Goal: Task Accomplishment & Management: Manage account settings

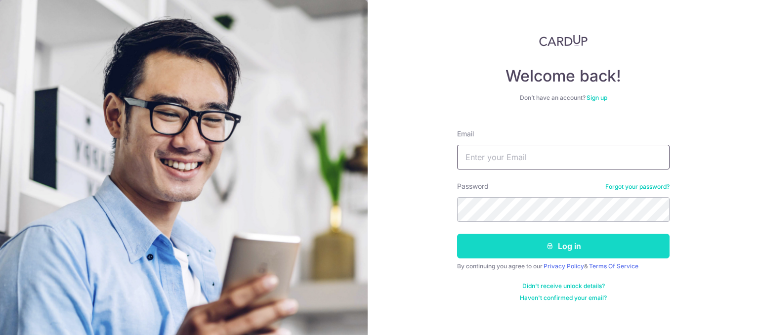
type input "[EMAIL_ADDRESS][DOMAIN_NAME]"
click at [606, 247] on button "Log in" at bounding box center [563, 246] width 212 height 25
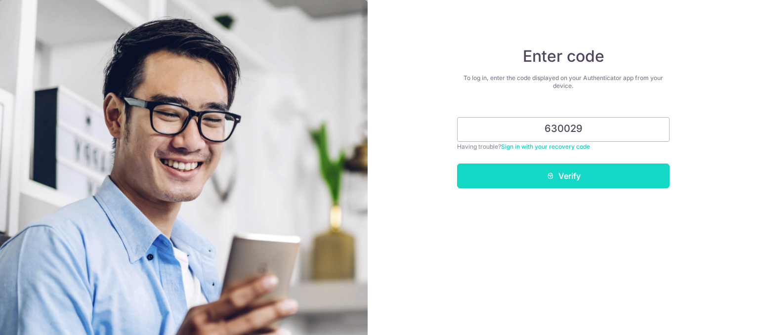
type input "630029"
click at [614, 180] on button "Verify" at bounding box center [563, 175] width 212 height 25
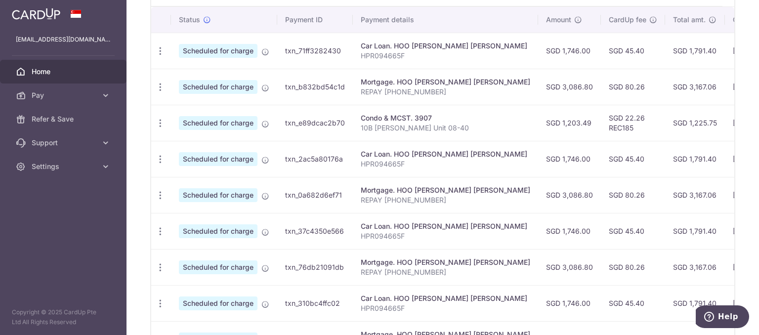
scroll to position [431, 0]
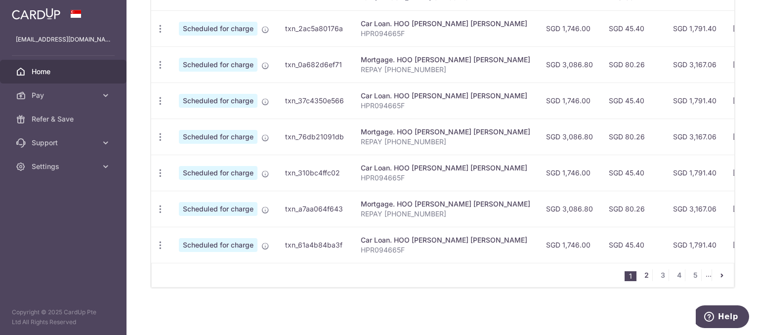
click at [643, 275] on link "2" at bounding box center [646, 275] width 12 height 12
click at [609, 275] on link "1" at bounding box center [614, 275] width 12 height 12
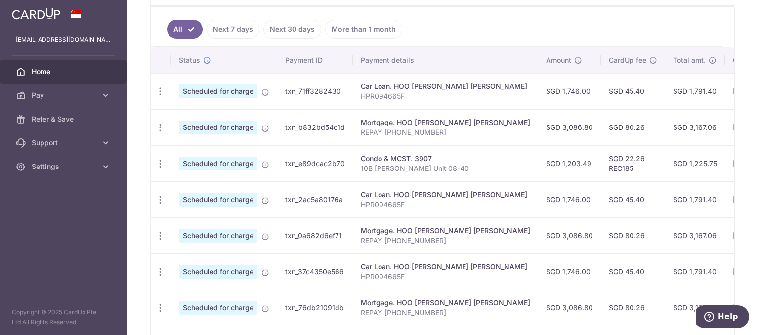
scroll to position [135, 0]
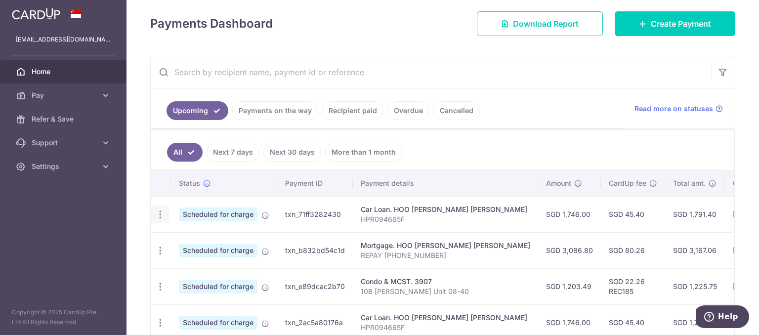
click at [158, 212] on icon "button" at bounding box center [160, 214] width 10 height 10
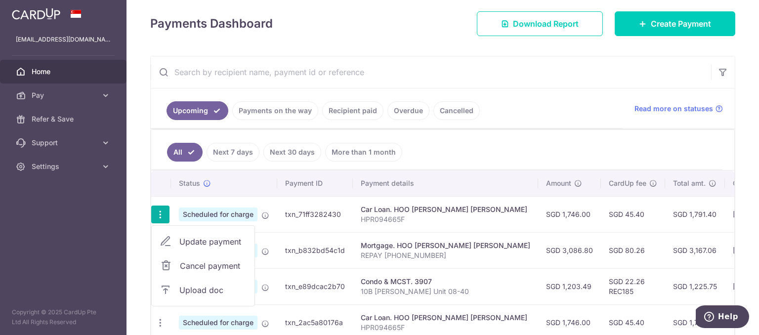
click at [219, 264] on span "Cancel payment" at bounding box center [213, 266] width 66 height 12
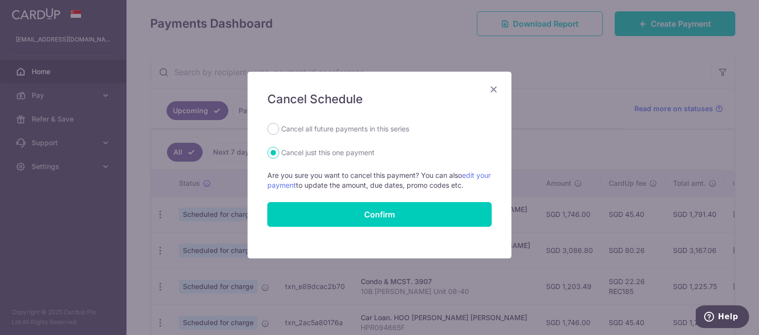
click at [307, 132] on label "Cancel all future payments in this series" at bounding box center [345, 129] width 128 height 12
click at [279, 132] on input "Cancel all future payments in this series" at bounding box center [273, 129] width 12 height 12
radio input "true"
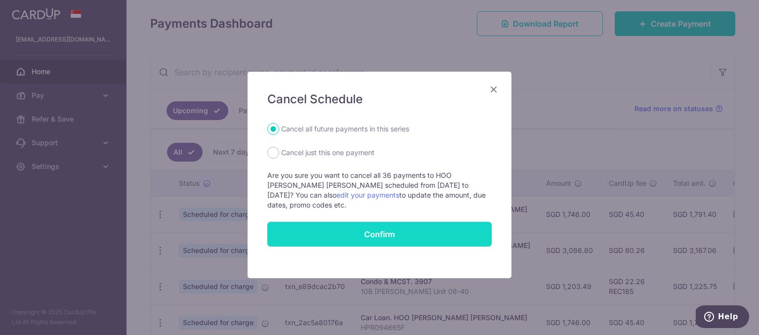
click at [355, 228] on button "Confirm" at bounding box center [379, 234] width 224 height 25
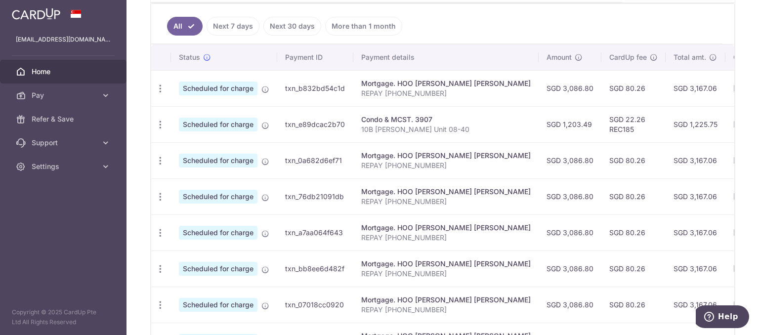
scroll to position [234, 0]
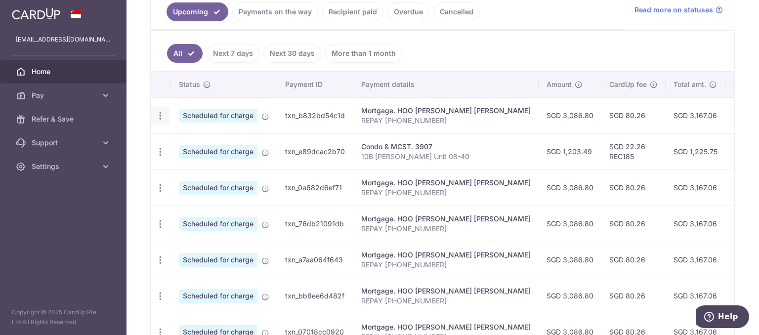
click at [161, 114] on icon "button" at bounding box center [160, 116] width 10 height 10
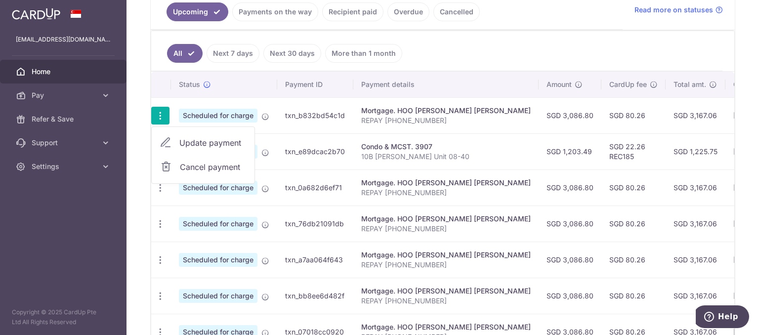
click at [214, 163] on span "Cancel payment" at bounding box center [213, 167] width 66 height 12
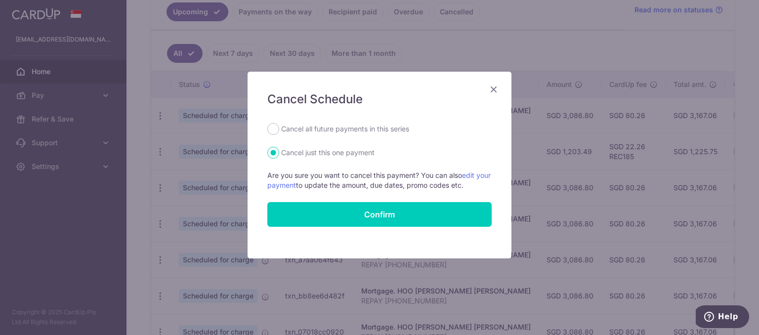
click at [294, 129] on label "Cancel all future payments in this series" at bounding box center [345, 129] width 128 height 12
click at [279, 129] on input "Cancel all future payments in this series" at bounding box center [273, 129] width 12 height 12
radio input "true"
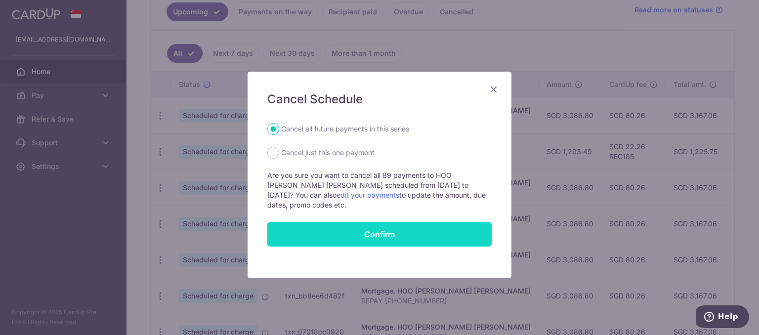
click at [395, 228] on button "Confirm" at bounding box center [379, 234] width 224 height 25
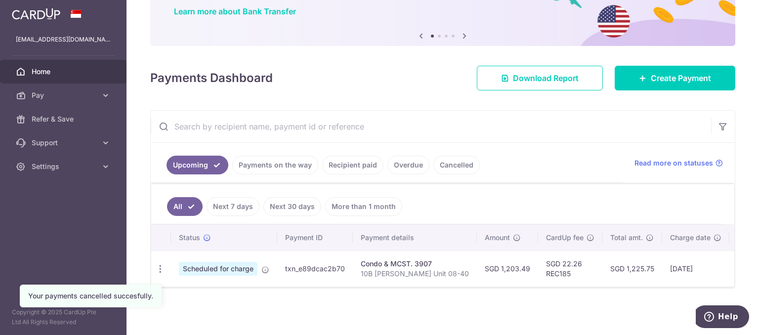
scroll to position [84, 0]
